Goal: Task Accomplishment & Management: Manage account settings

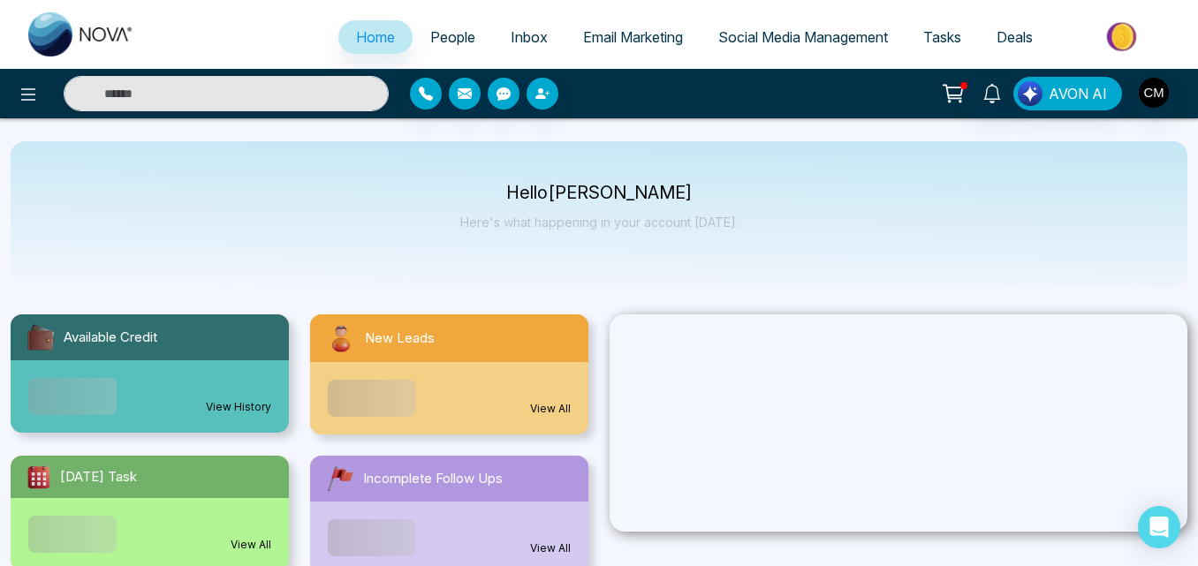
select select "*"
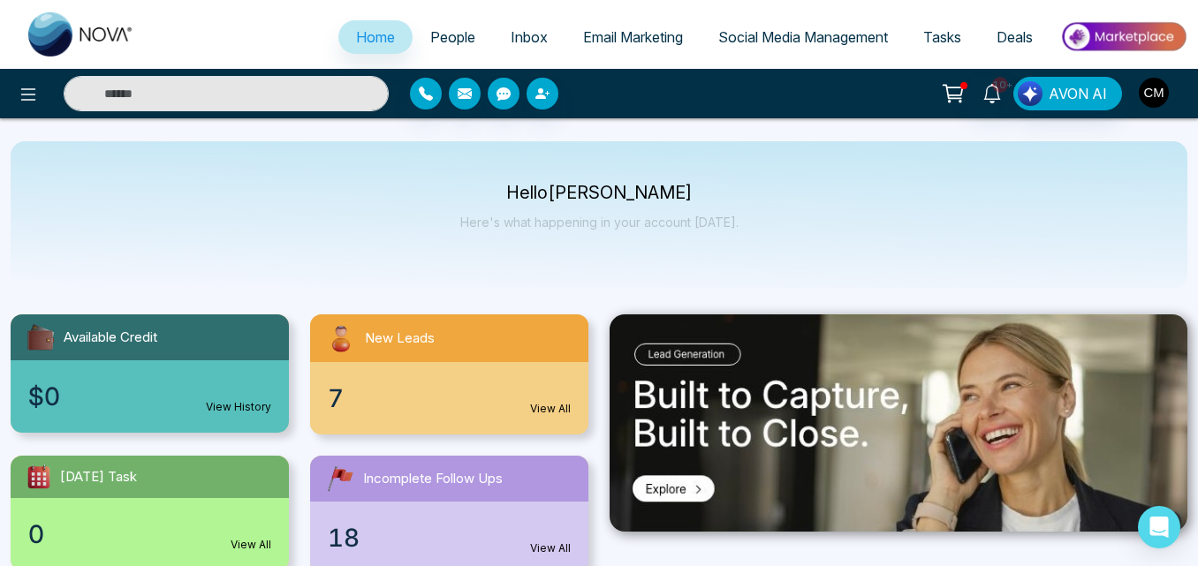
click at [1143, 98] on img "button" at bounding box center [1154, 93] width 30 height 30
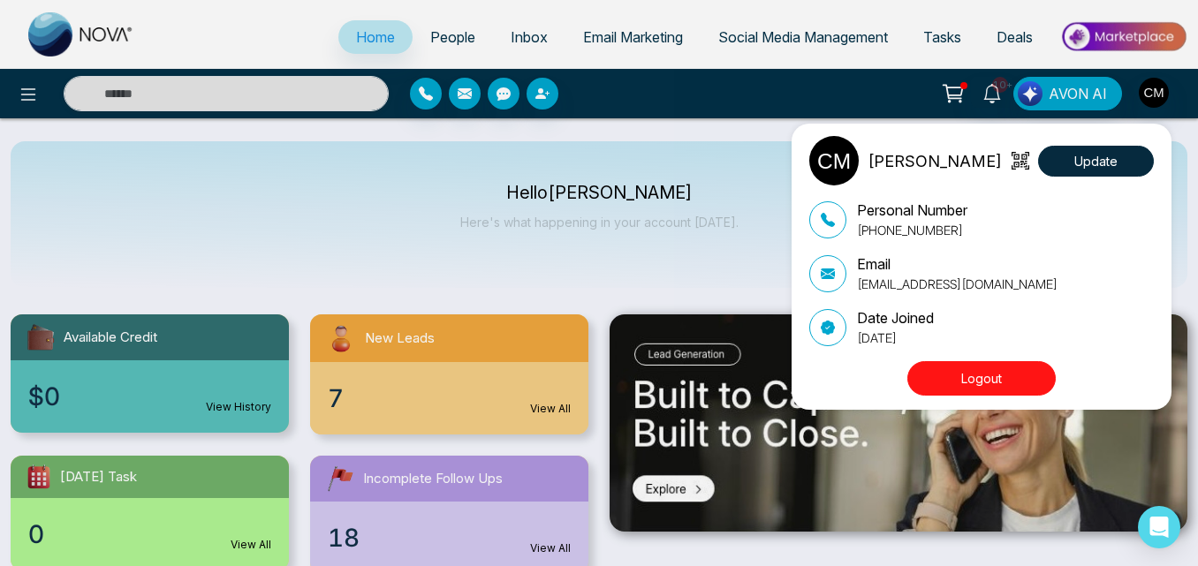
click at [957, 376] on button "Logout" at bounding box center [982, 378] width 148 height 34
